Goal: Task Accomplishment & Management: Use online tool/utility

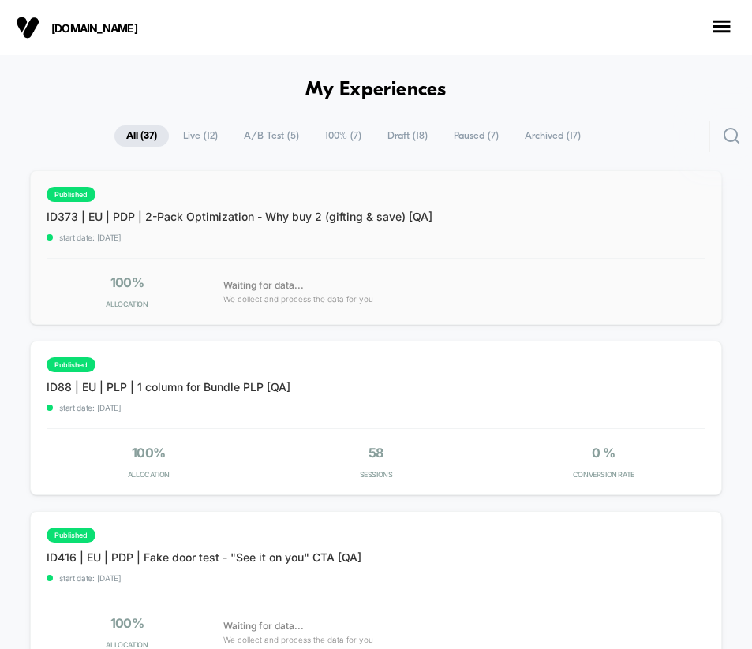
click at [573, 253] on div "published ID373 | EU | PDP | 2-Pack Optimization - Why buy 2 (gifting & save) […" at bounding box center [376, 247] width 692 height 155
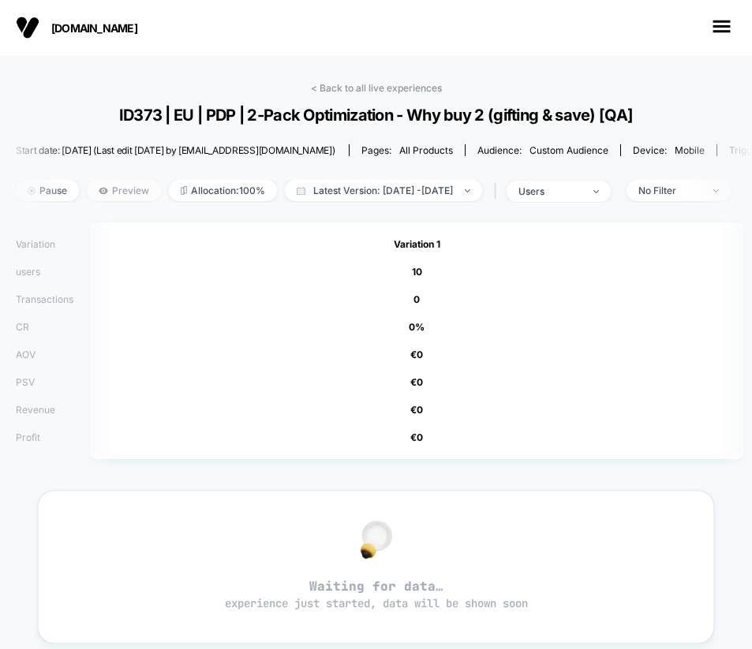
click at [115, 193] on span "Preview" at bounding box center [124, 190] width 74 height 21
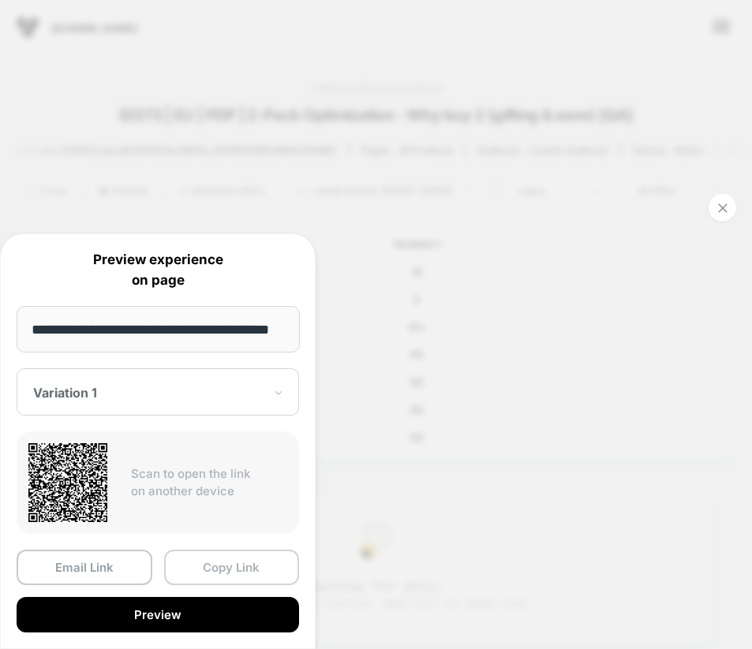
click at [215, 569] on button "Copy Link" at bounding box center [232, 567] width 136 height 35
